Goal: Find specific page/section: Find specific page/section

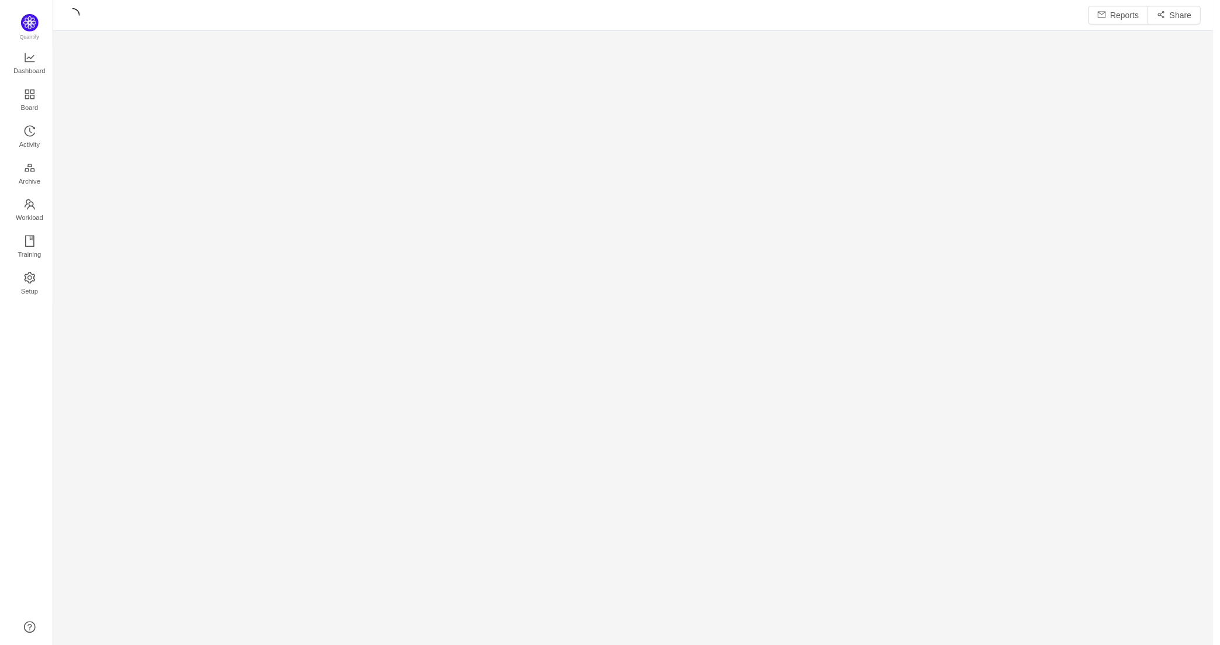
scroll to position [631, 1141]
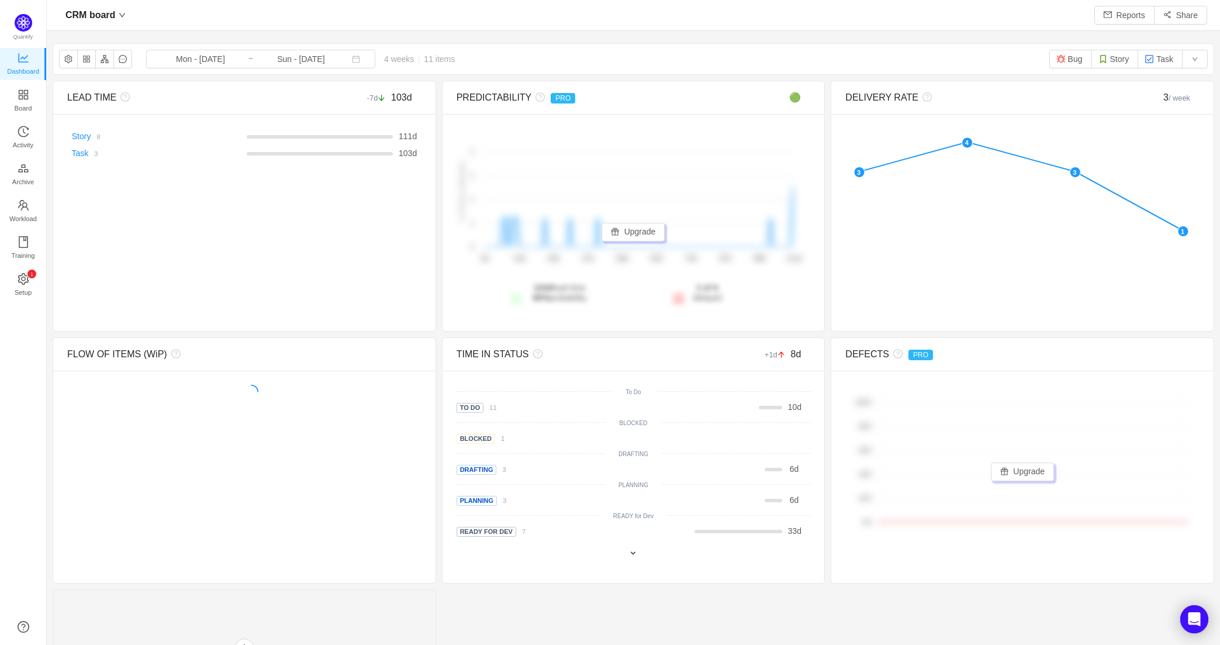
scroll to position [628, 1149]
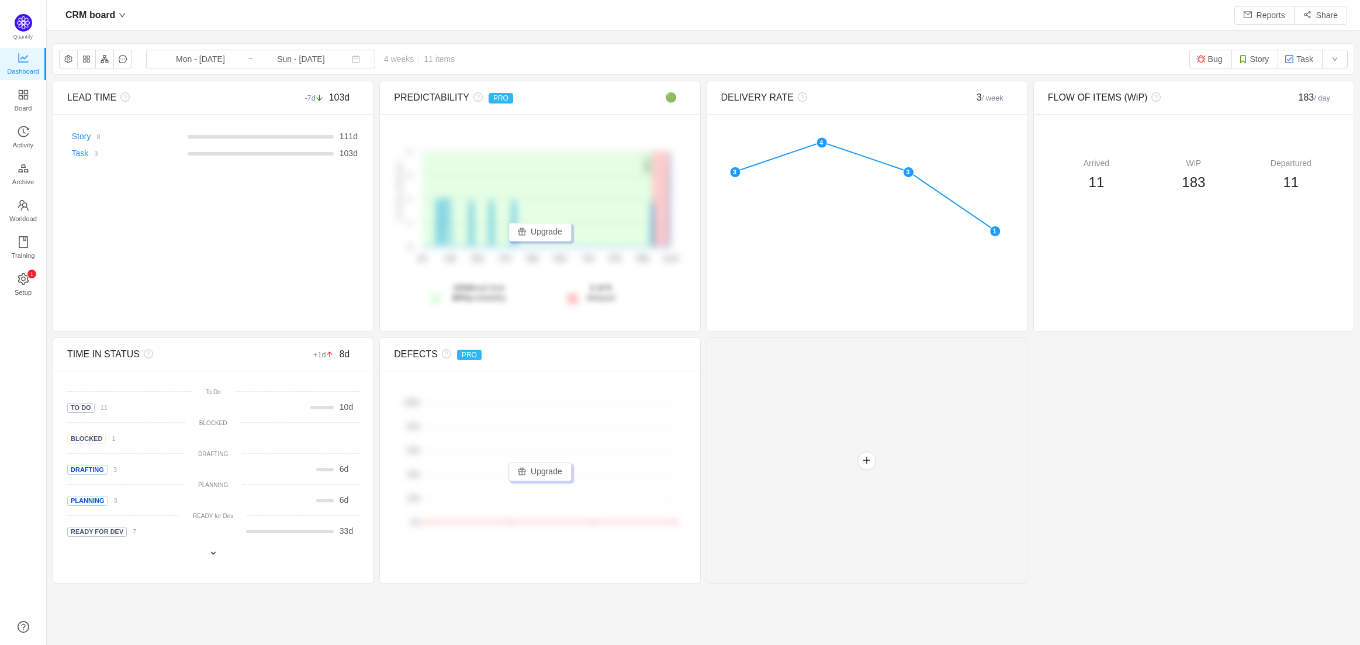
scroll to position [13, 13]
click at [26, 101] on span "Board" at bounding box center [24, 107] width 18 height 23
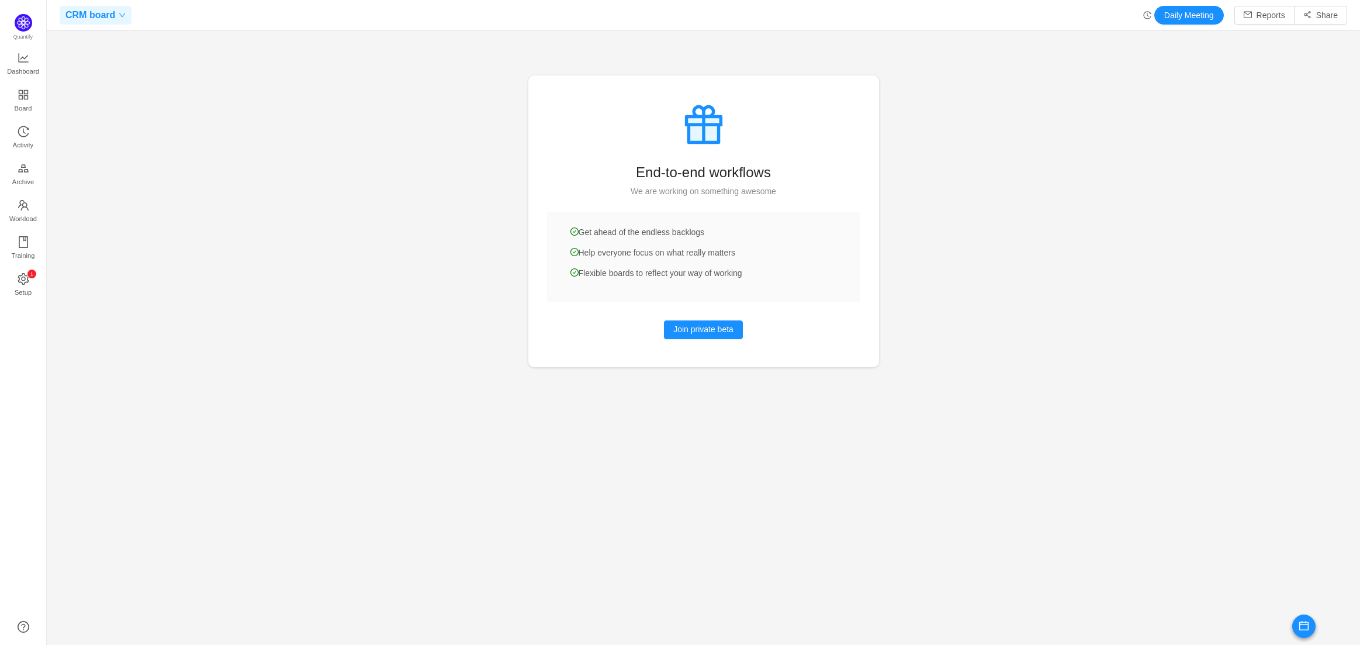
click at [93, 15] on span "CRM board" at bounding box center [90, 15] width 50 height 19
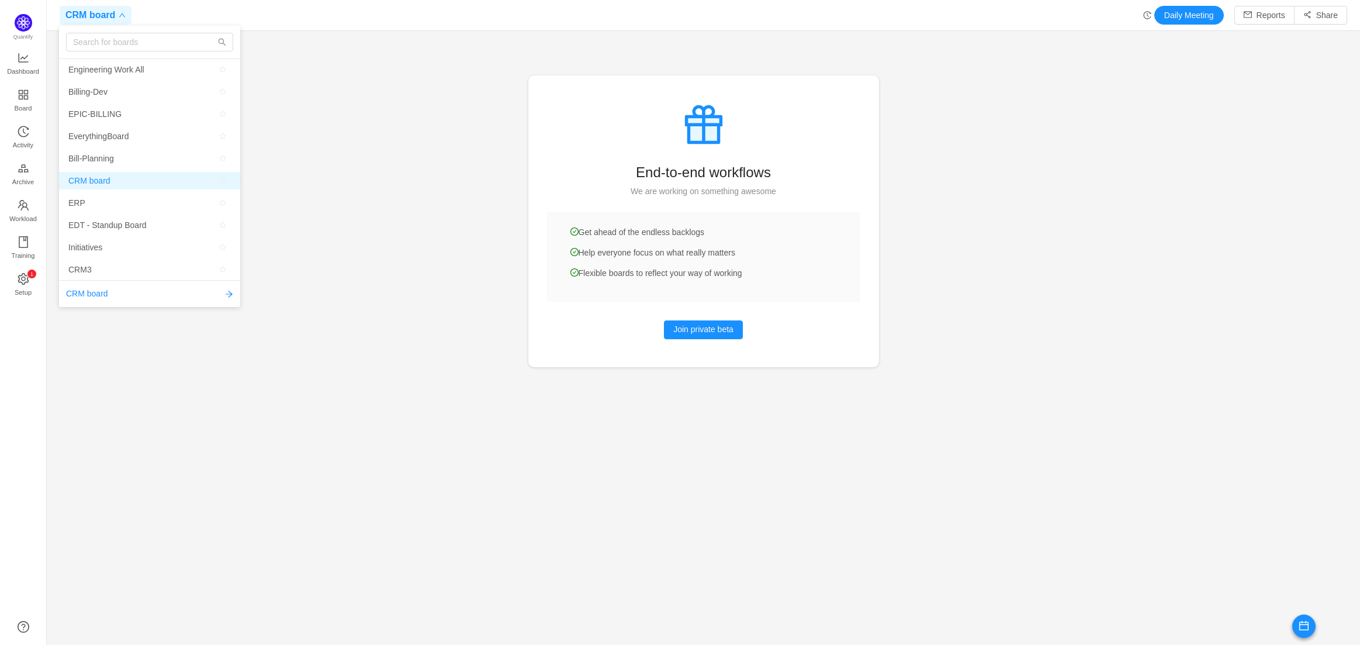
click at [95, 180] on span "CRM board" at bounding box center [89, 181] width 42 height 18
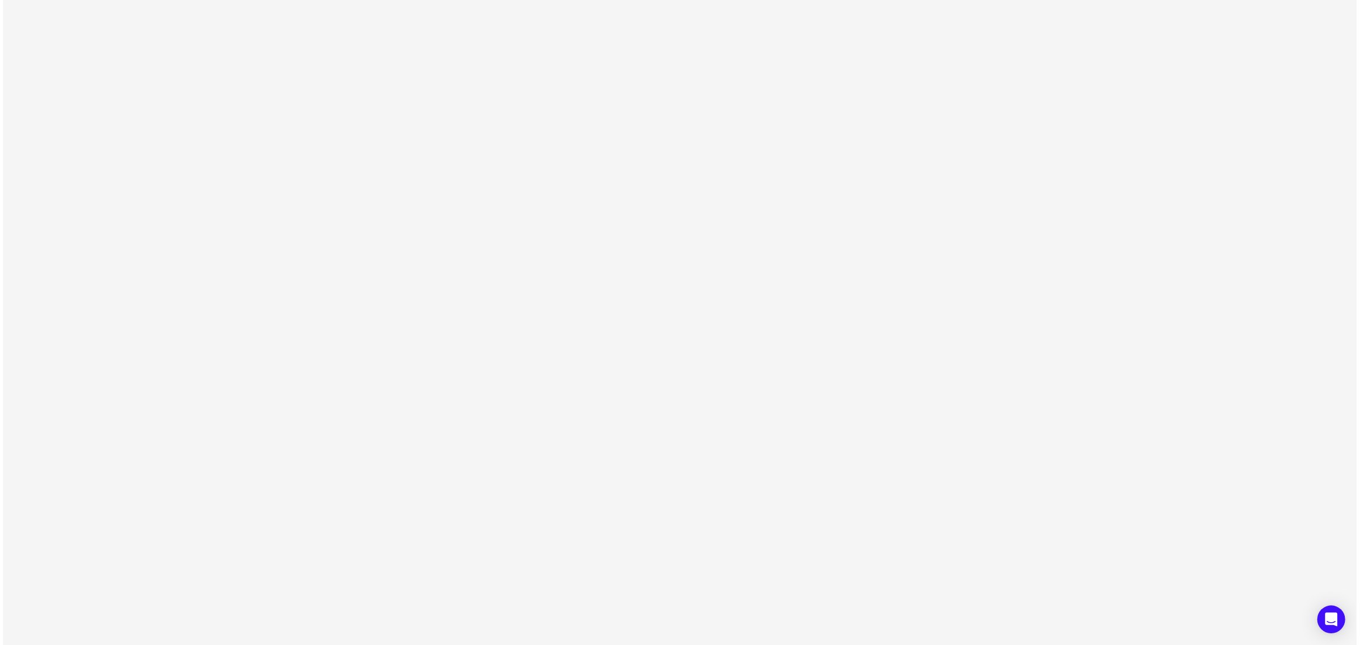
scroll to position [13, 13]
